Goal: Find specific page/section: Find specific page/section

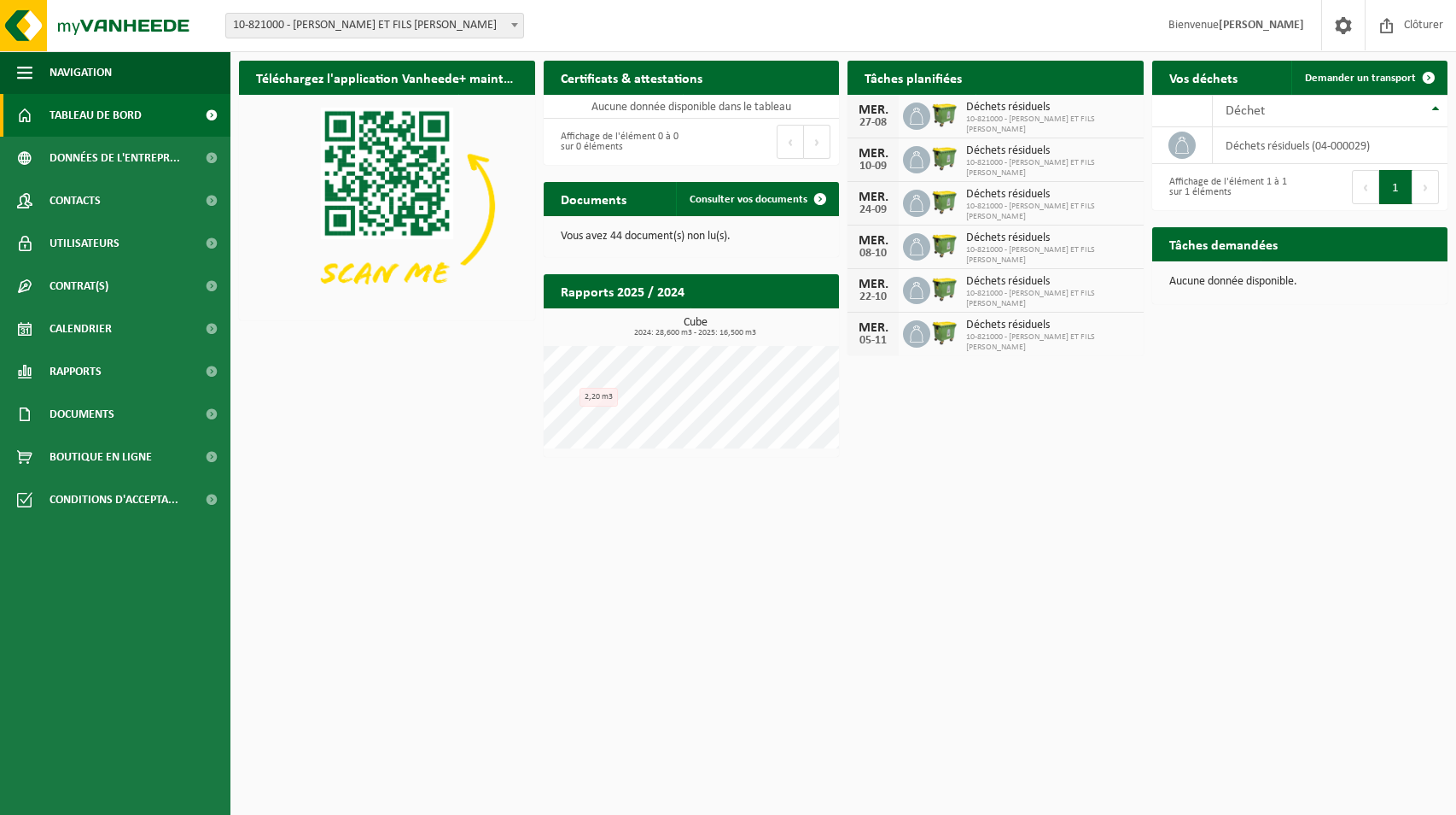
click at [640, 235] on p "Vous avez 44 document(s) non lu(s)." at bounding box center [692, 237] width 262 height 12
click at [739, 196] on span "Consulter vos documents" at bounding box center [748, 199] width 117 height 11
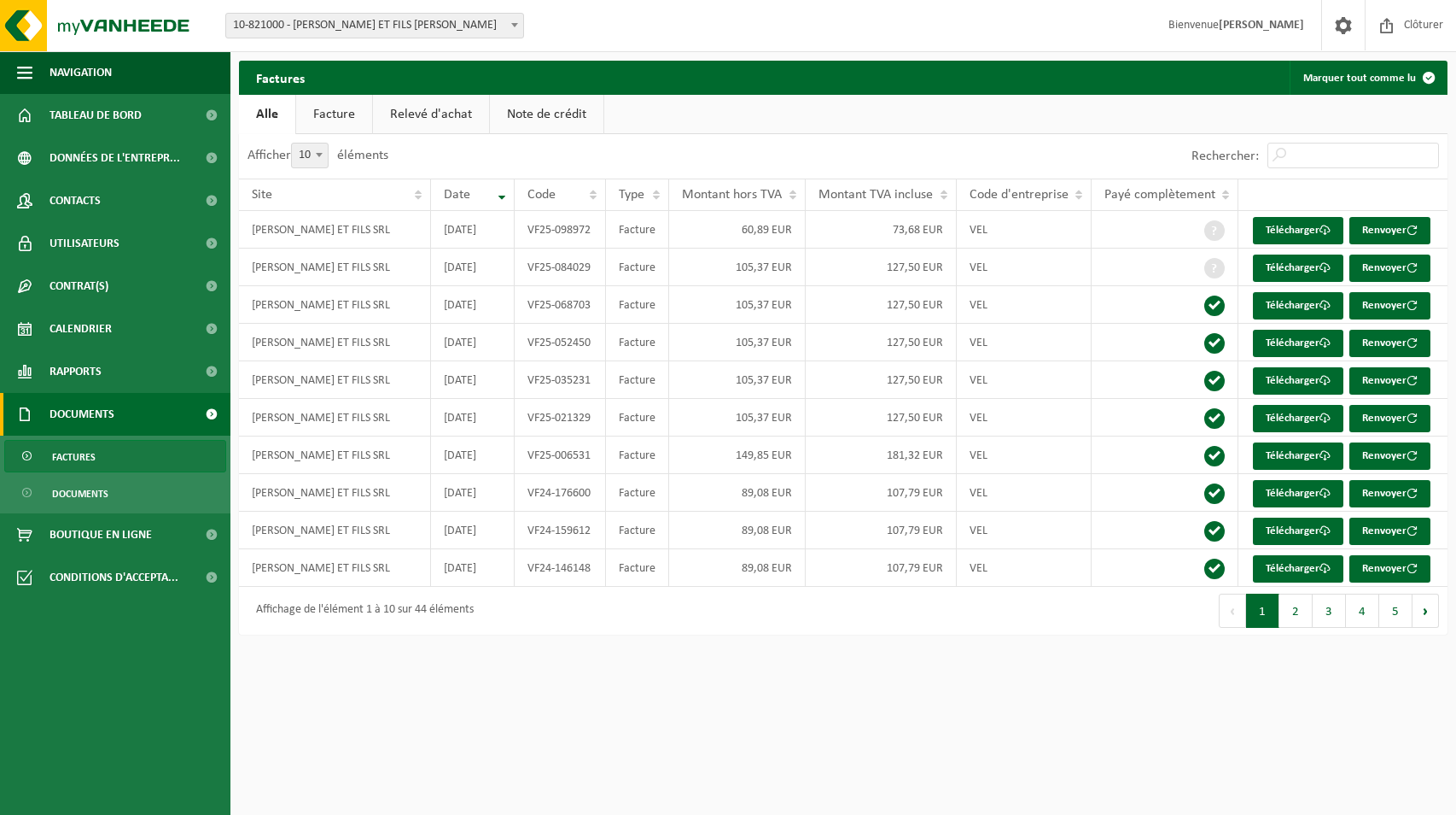
click at [1265, 23] on strong "[PERSON_NAME]" at bounding box center [1261, 25] width 85 height 13
click at [1340, 29] on span at bounding box center [1344, 25] width 26 height 50
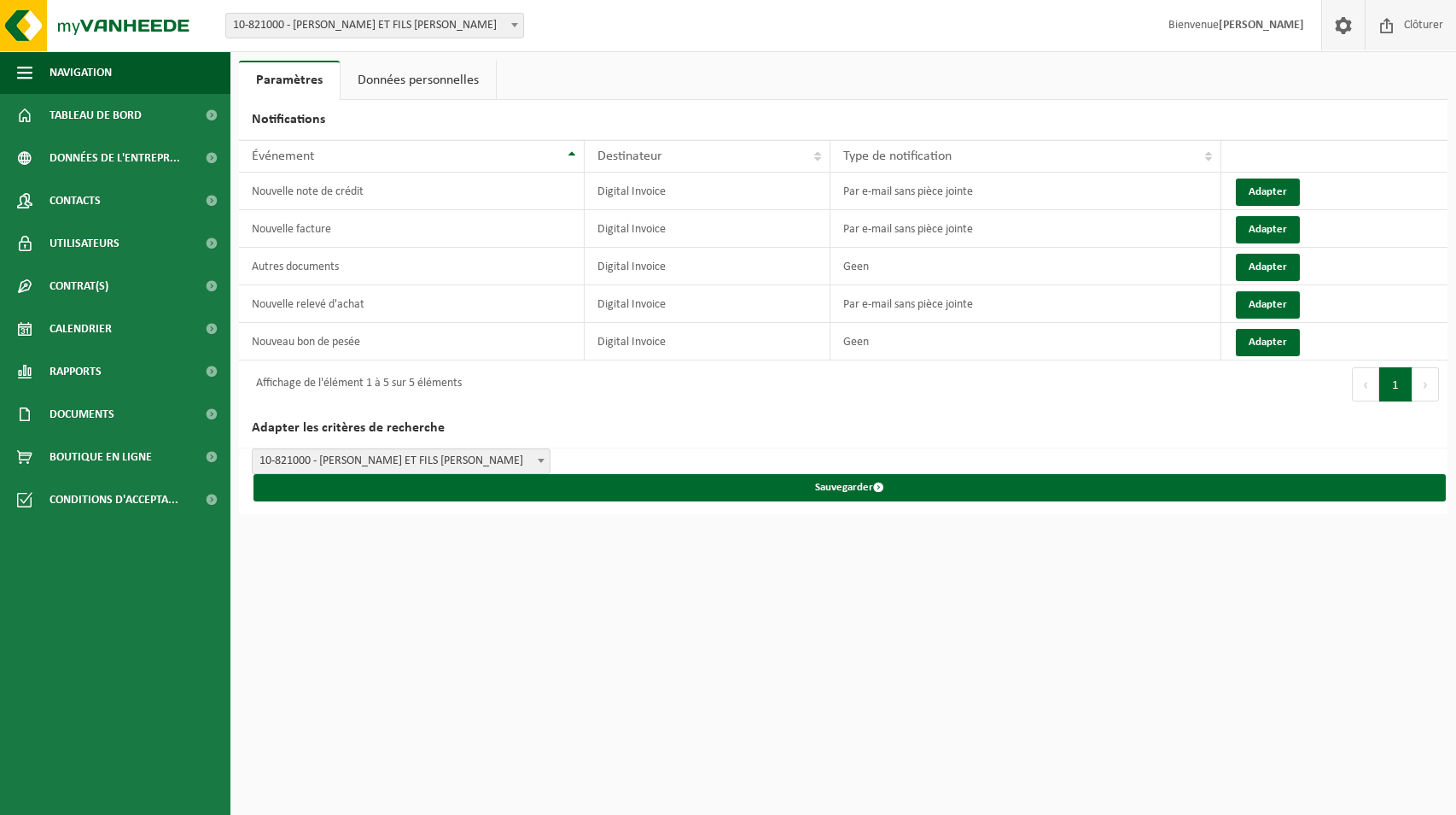
click at [1424, 22] on span "Clôturer" at bounding box center [1423, 25] width 47 height 50
